Goal: Register for event/course

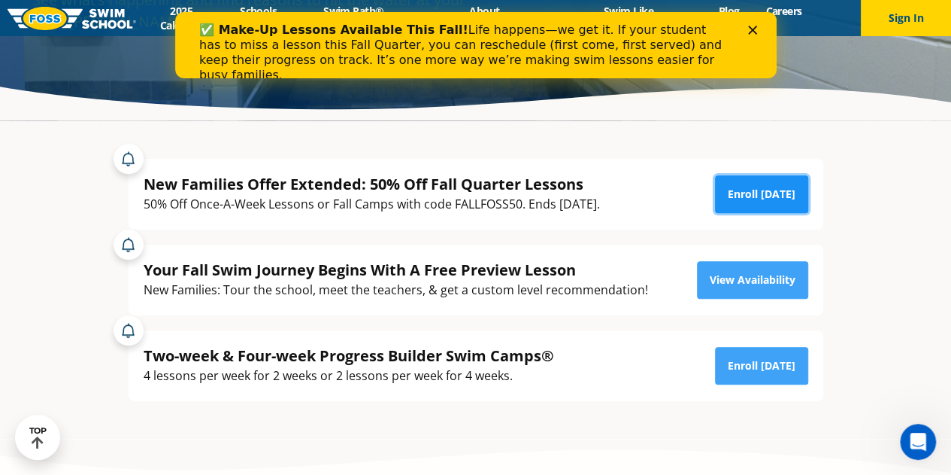
click at [740, 189] on link "Enroll [DATE]" at bounding box center [761, 194] width 93 height 38
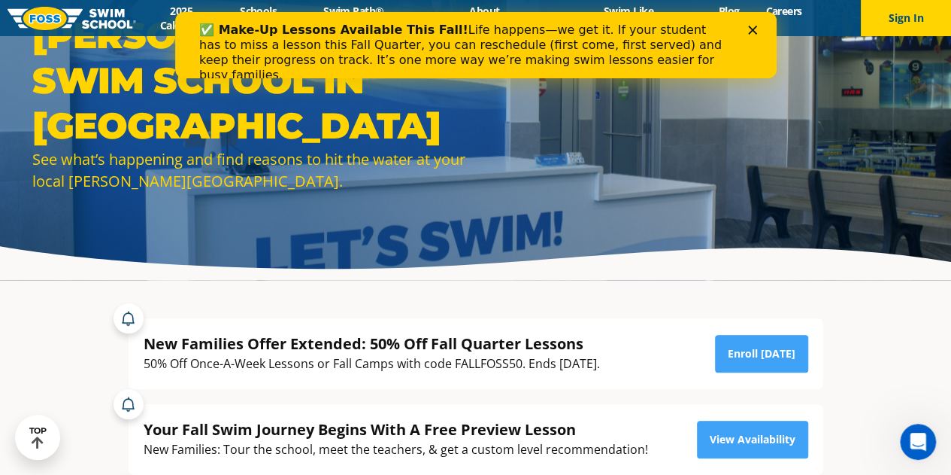
click at [759, 31] on div "Close" at bounding box center [755, 30] width 15 height 9
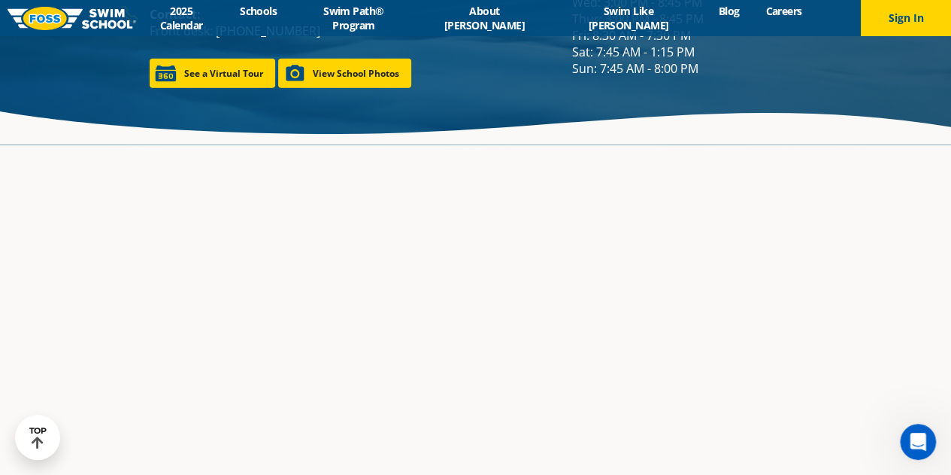
scroll to position [2241, 0]
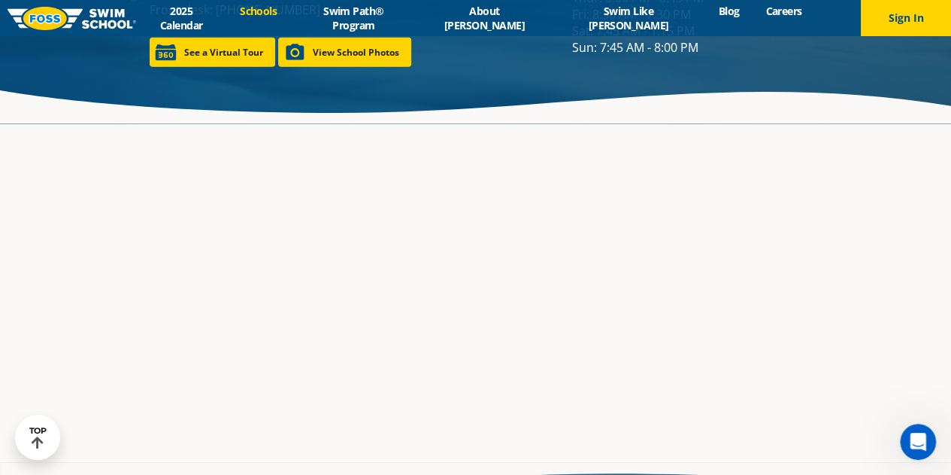
click at [290, 14] on link "Schools" at bounding box center [258, 11] width 63 height 14
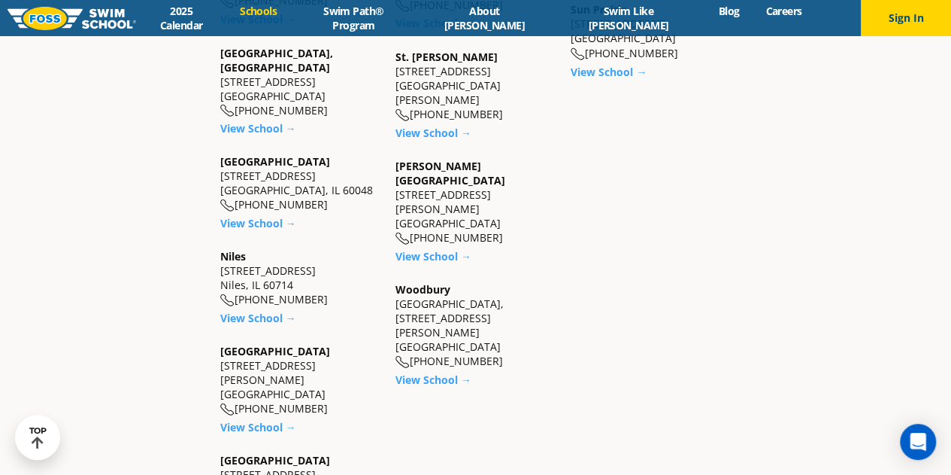
scroll to position [1379, 0]
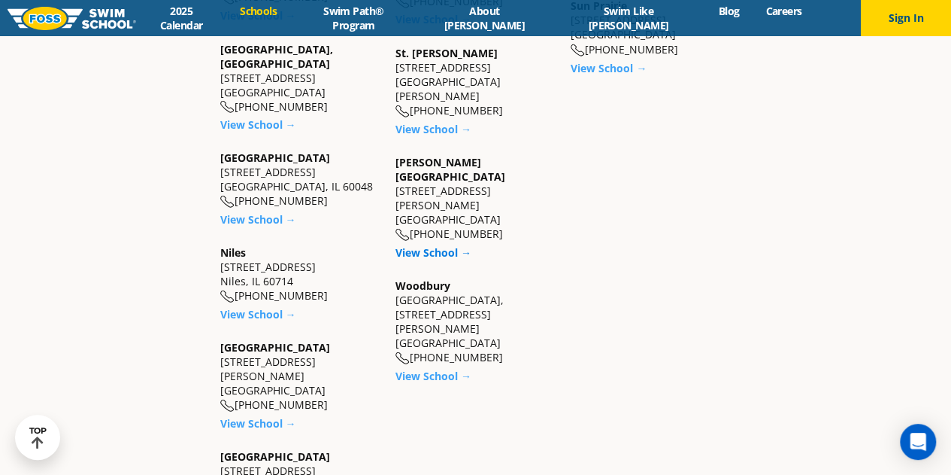
click at [427, 244] on link "View School →" at bounding box center [434, 251] width 76 height 14
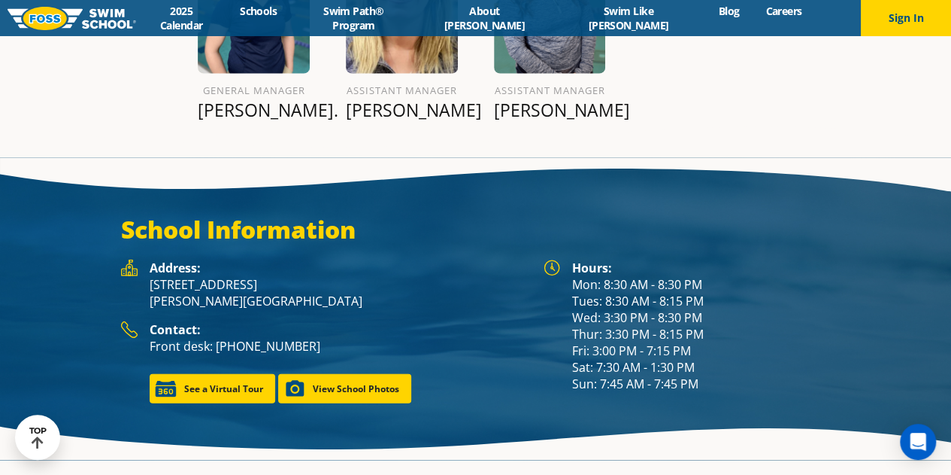
scroll to position [1833, 0]
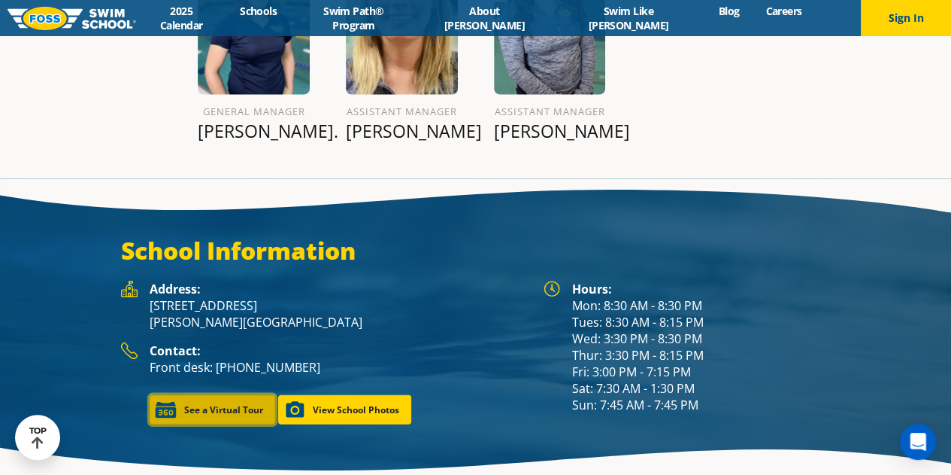
click at [205, 395] on link "See a Virtual Tour" at bounding box center [213, 409] width 126 height 29
